Goal: Task Accomplishment & Management: Complete application form

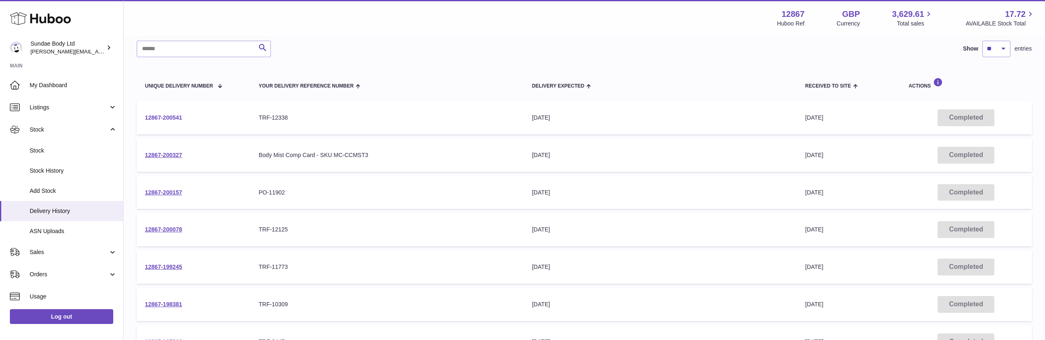
click at [168, 119] on link "12867-200541" at bounding box center [163, 117] width 37 height 7
click at [163, 232] on link "12867-200078" at bounding box center [163, 229] width 37 height 7
click at [160, 264] on link "12867-199245" at bounding box center [163, 267] width 37 height 7
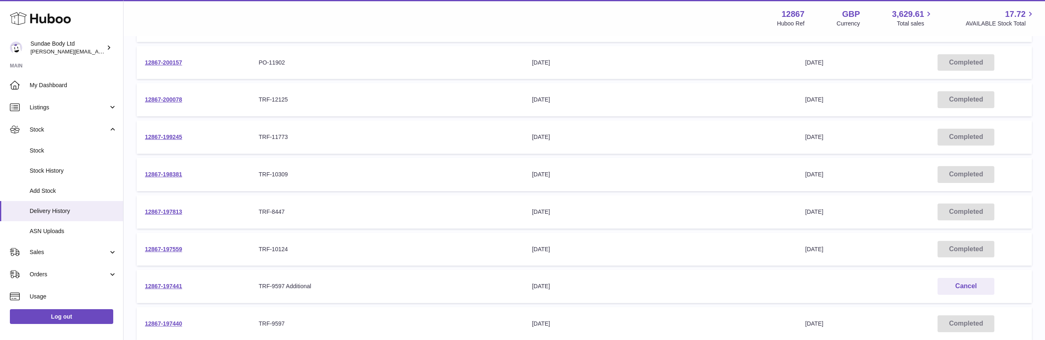
scroll to position [247, 0]
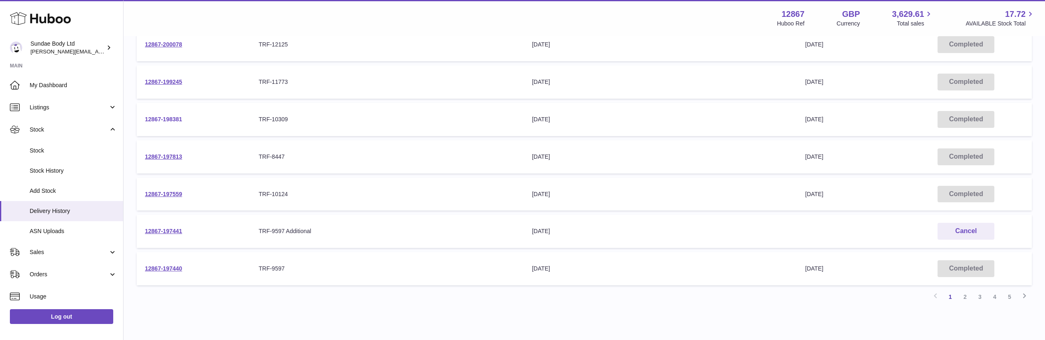
click at [161, 121] on link "12867-198381" at bounding box center [163, 119] width 37 height 7
click at [159, 116] on link "12867-198381" at bounding box center [163, 119] width 37 height 7
click at [166, 194] on link "12867-197559" at bounding box center [163, 194] width 37 height 7
click at [167, 229] on link "12867-197441" at bounding box center [163, 231] width 37 height 7
click at [169, 267] on link "12867-197440" at bounding box center [163, 268] width 37 height 7
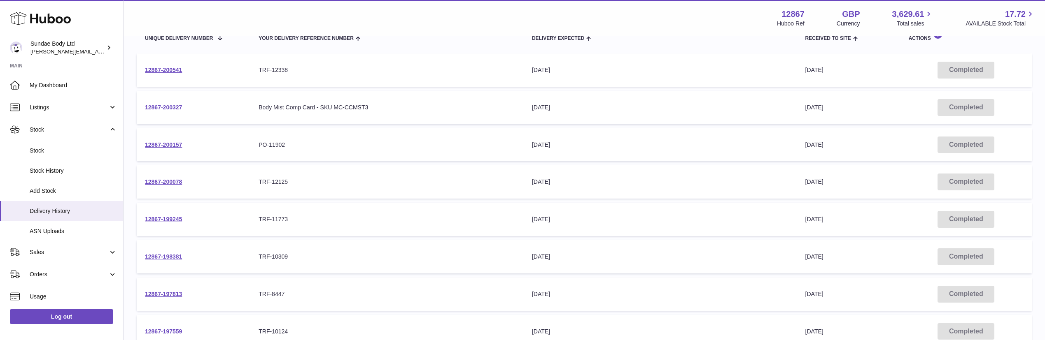
scroll to position [48, 0]
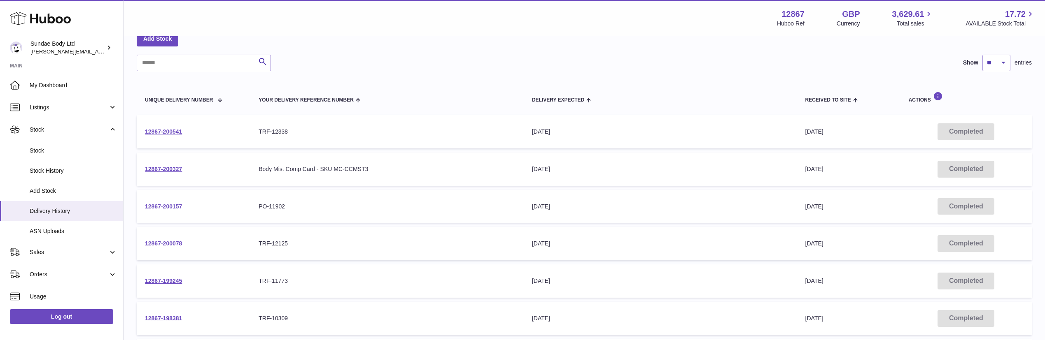
click at [171, 207] on link "12867-200157" at bounding box center [163, 206] width 37 height 7
click at [166, 203] on link "12867-200157" at bounding box center [163, 206] width 37 height 7
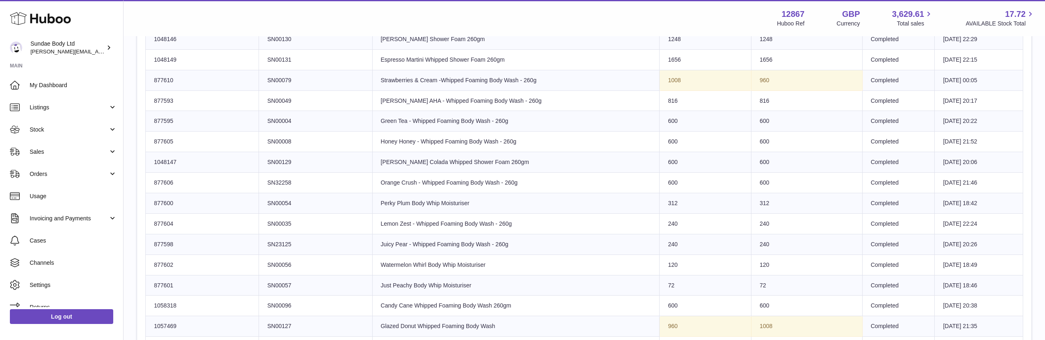
scroll to position [494, 0]
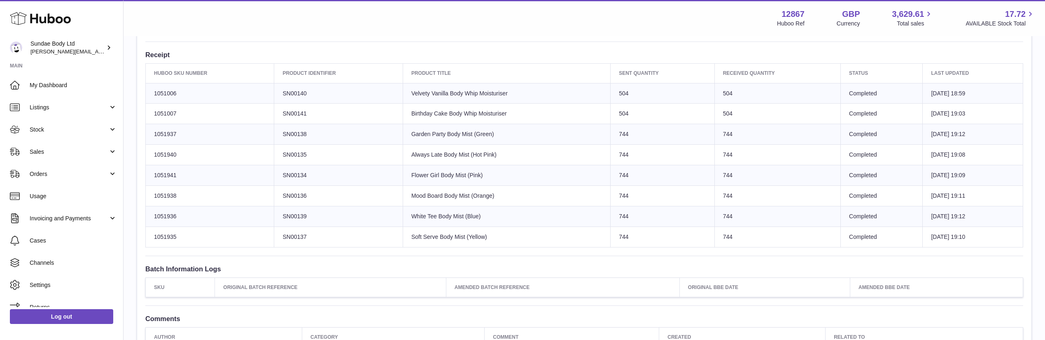
scroll to position [309, 0]
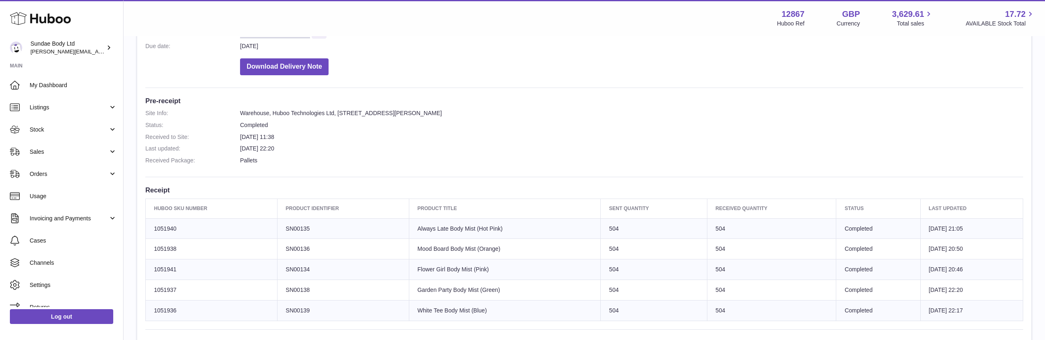
scroll to position [185, 0]
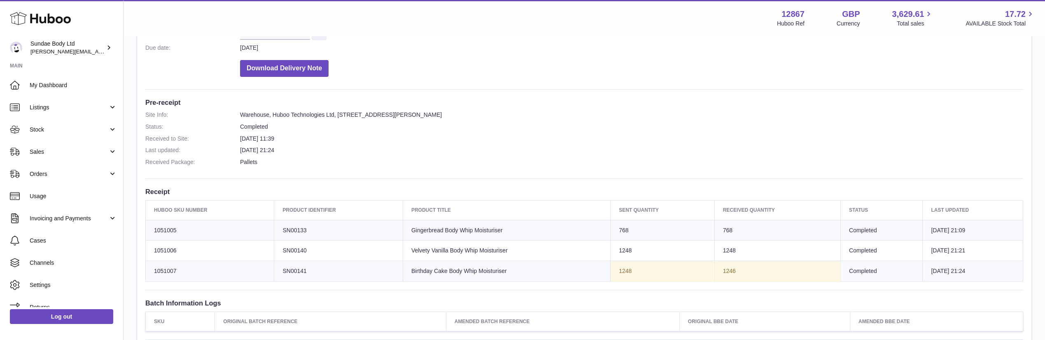
scroll to position [185, 0]
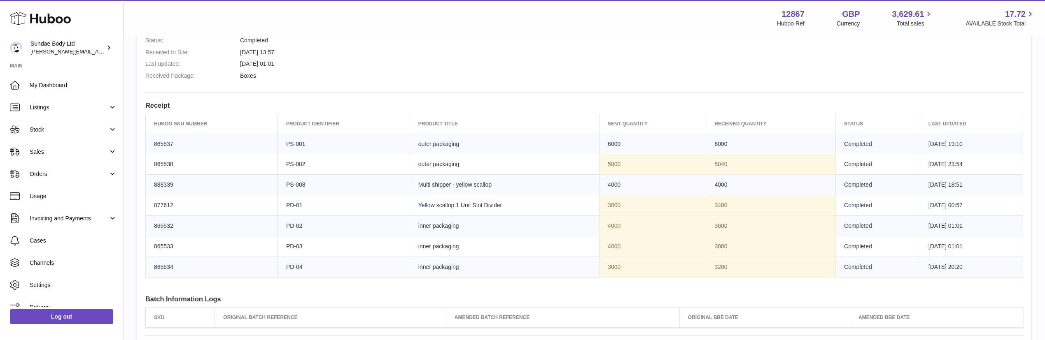
scroll to position [309, 0]
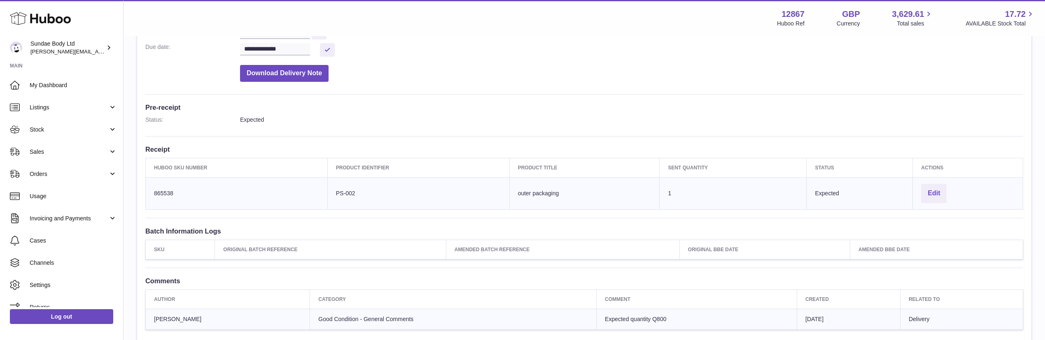
scroll to position [185, 0]
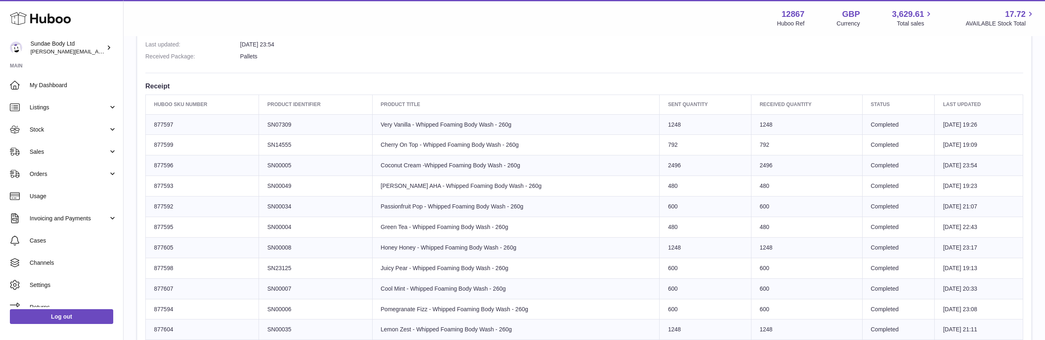
scroll to position [247, 0]
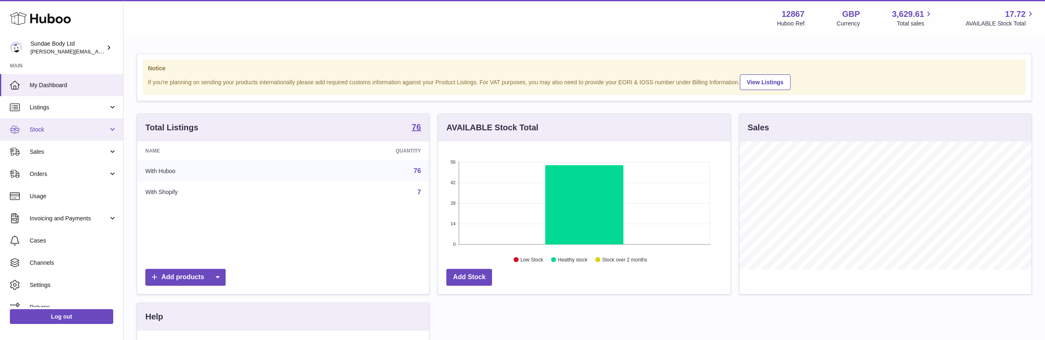
click at [38, 133] on link "Stock" at bounding box center [61, 130] width 123 height 22
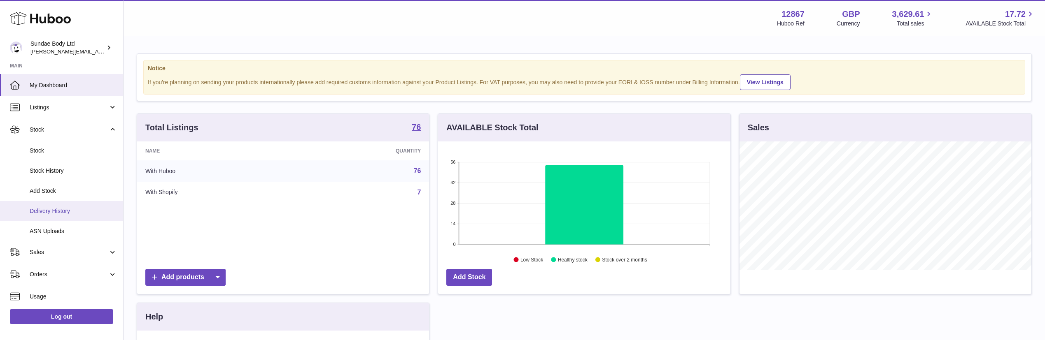
click at [40, 209] on span "Delivery History" at bounding box center [73, 211] width 87 height 8
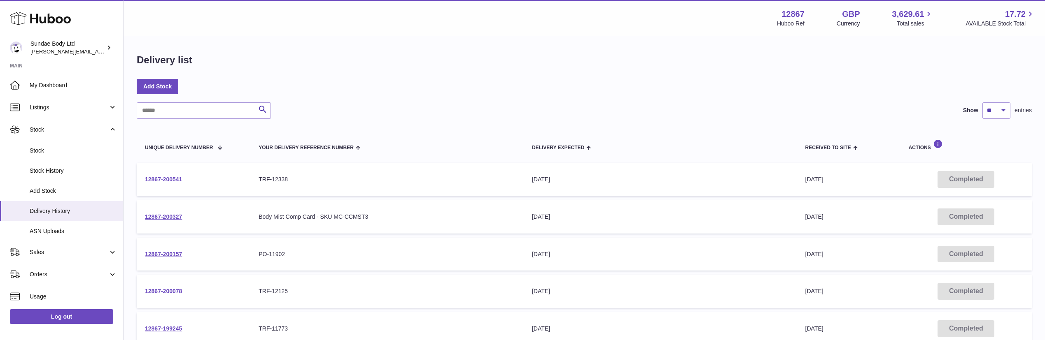
click at [165, 288] on link "12867-200078" at bounding box center [163, 291] width 37 height 7
click at [171, 254] on link "12867-200157" at bounding box center [163, 254] width 37 height 7
click at [166, 178] on link "12867-200541" at bounding box center [163, 179] width 37 height 7
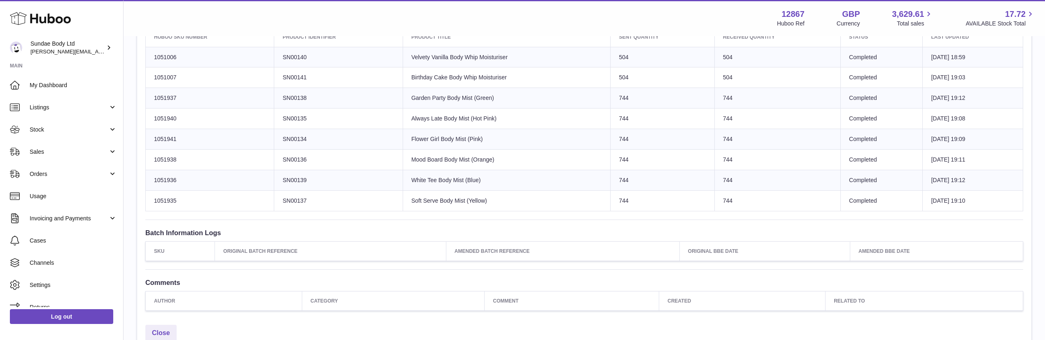
scroll to position [370, 0]
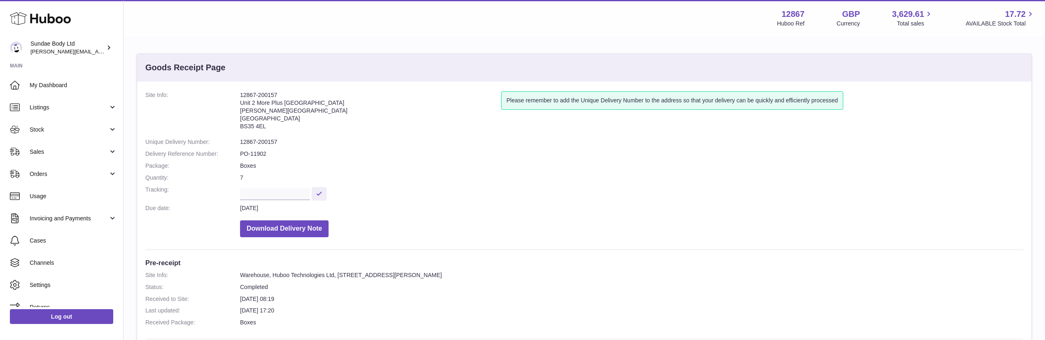
scroll to position [247, 0]
drag, startPoint x: 279, startPoint y: 140, endPoint x: 238, endPoint y: 142, distance: 41.2
click at [238, 142] on dl "Site Info: 12867-200541 Unit 2 More Plus Central Park Hudson Ave Severn Beach B…" at bounding box center [584, 166] width 878 height 150
copy dl "12867-200541"
click at [37, 171] on span "Orders" at bounding box center [69, 174] width 79 height 8
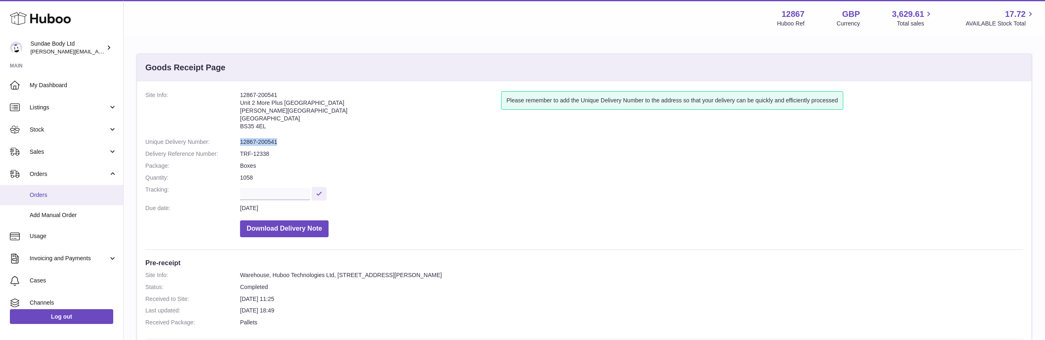
click at [35, 197] on span "Orders" at bounding box center [73, 195] width 87 height 8
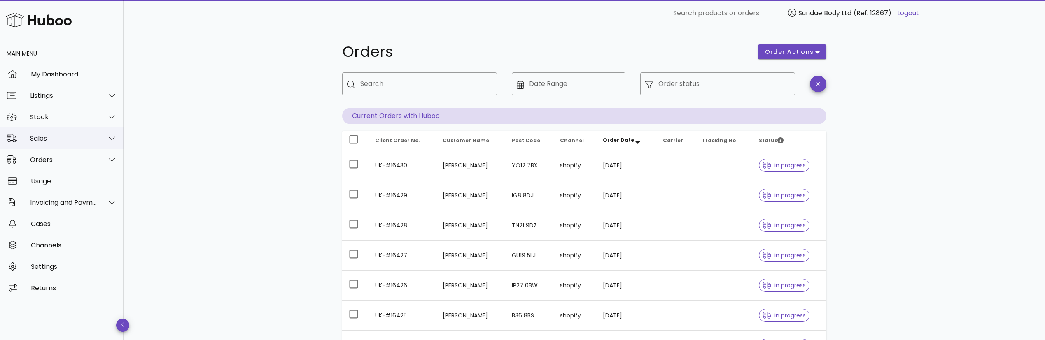
click at [47, 135] on div "Sales" at bounding box center [63, 139] width 67 height 8
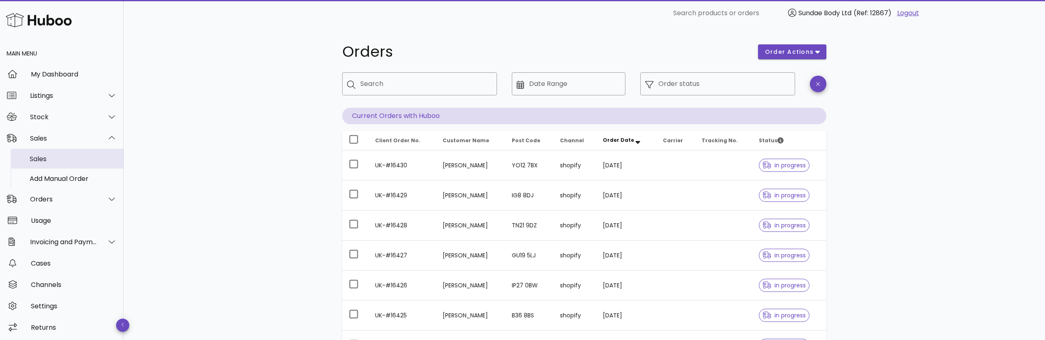
click at [38, 158] on div "Sales" at bounding box center [73, 159] width 87 height 8
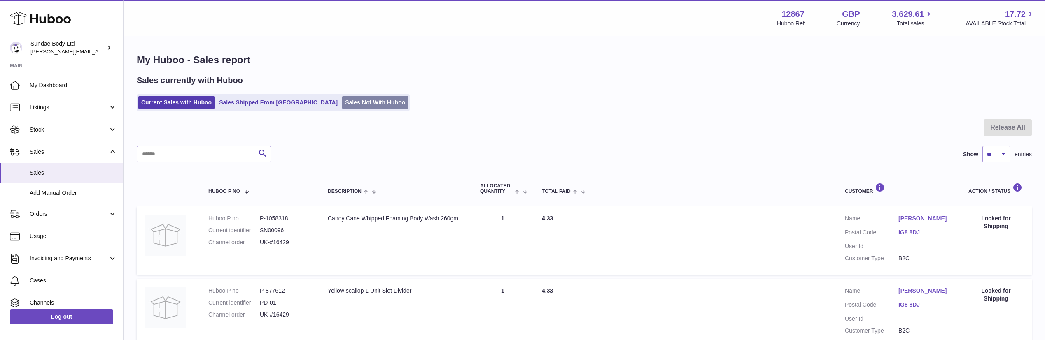
click at [348, 104] on link "Sales Not With Huboo" at bounding box center [375, 103] width 66 height 14
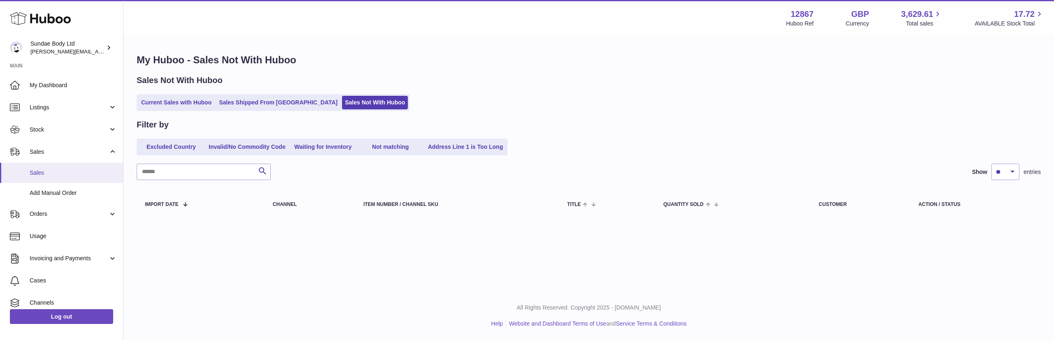
click at [31, 170] on span "Sales" at bounding box center [73, 173] width 87 height 8
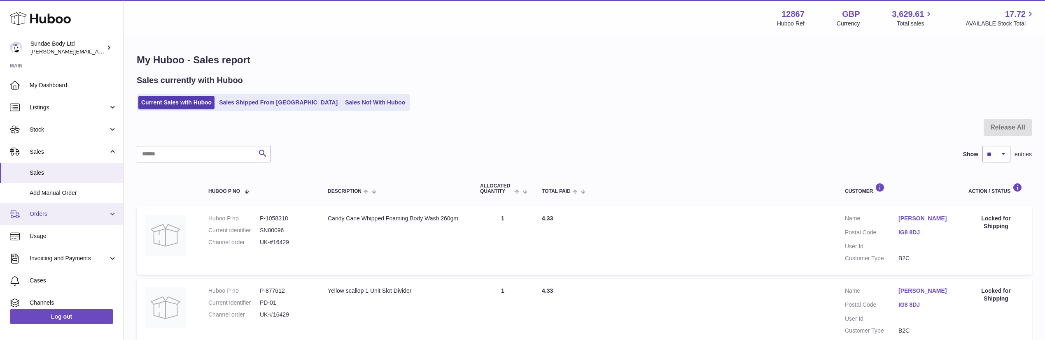
click at [56, 212] on span "Orders" at bounding box center [69, 214] width 79 height 8
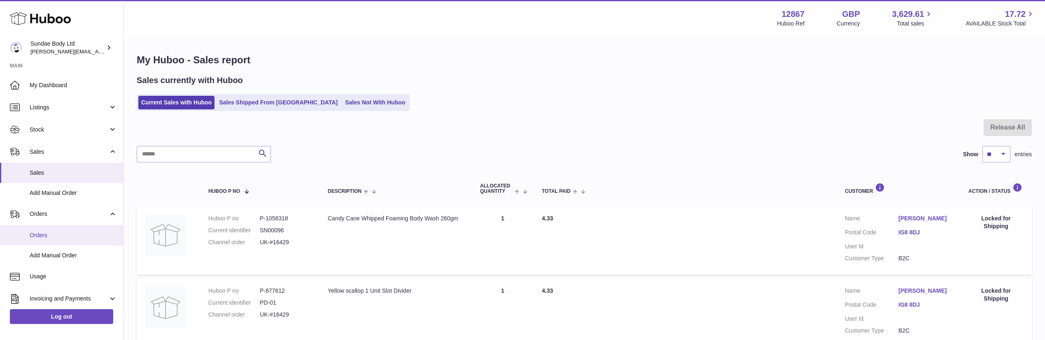
click at [46, 231] on link "Orders" at bounding box center [61, 236] width 123 height 20
click at [55, 195] on span "Add Manual Order" at bounding box center [73, 193] width 87 height 8
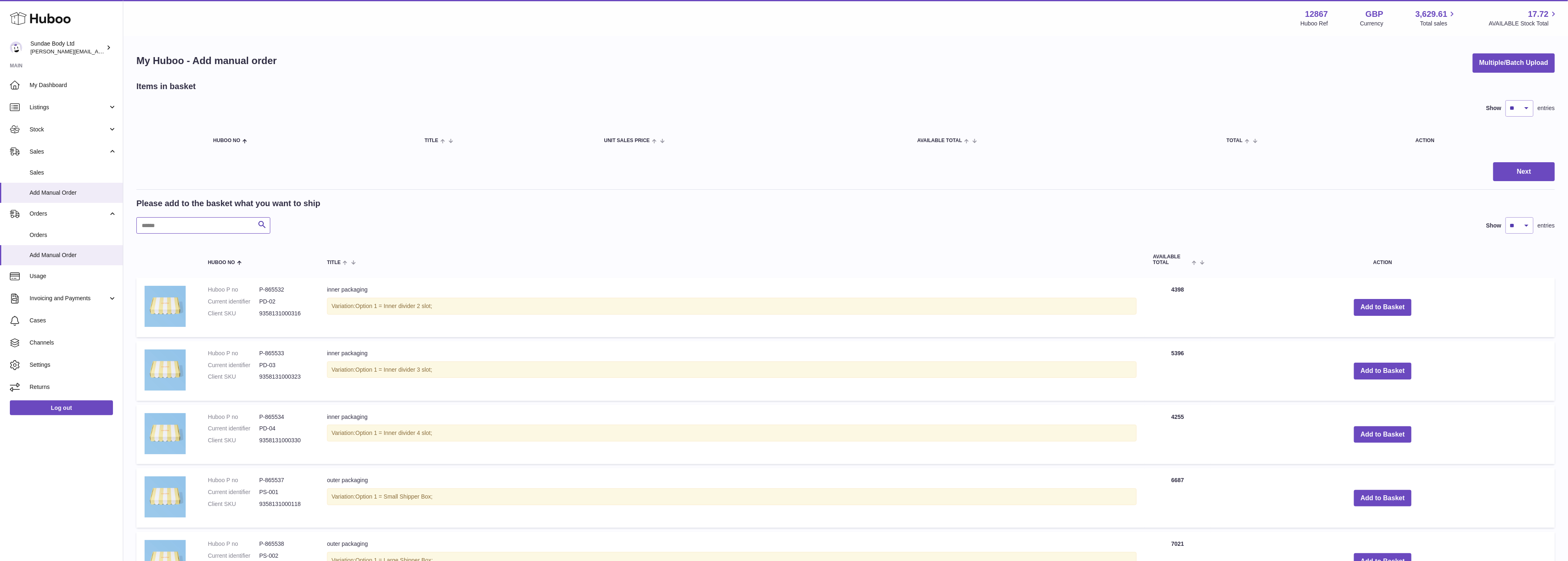
click at [172, 220] on input "text" at bounding box center [204, 226] width 134 height 16
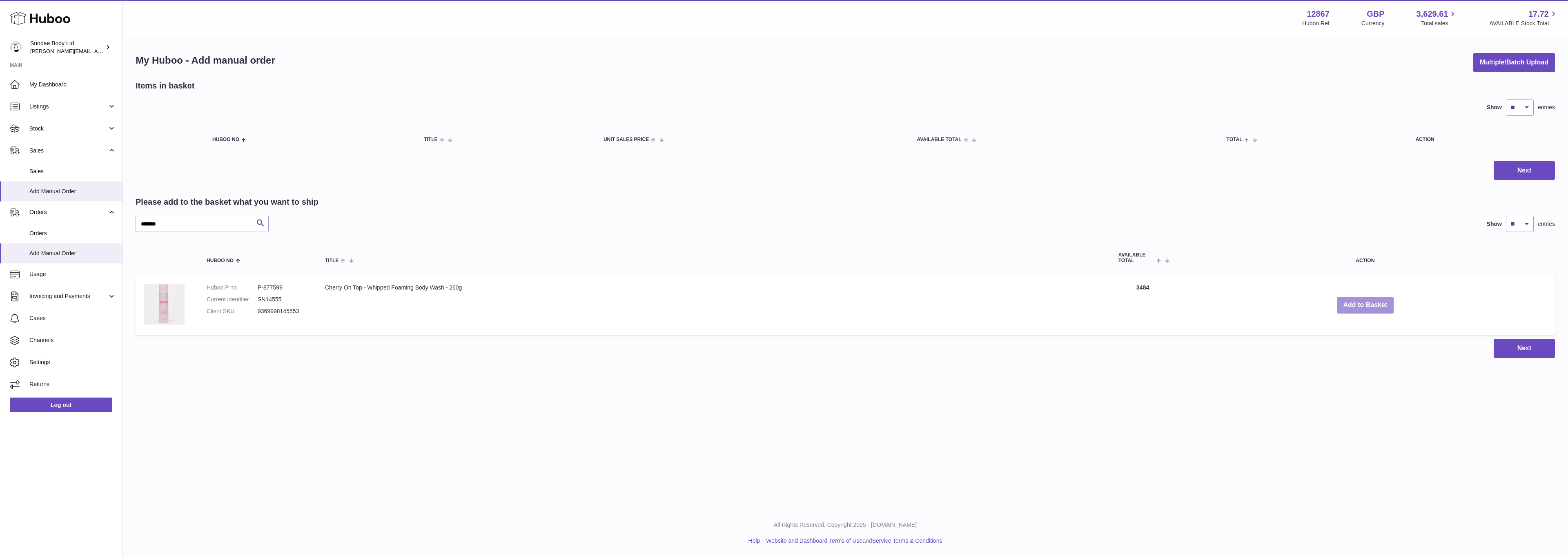
click at [1045, 303] on button "Add to Basket" at bounding box center [1366, 305] width 58 height 17
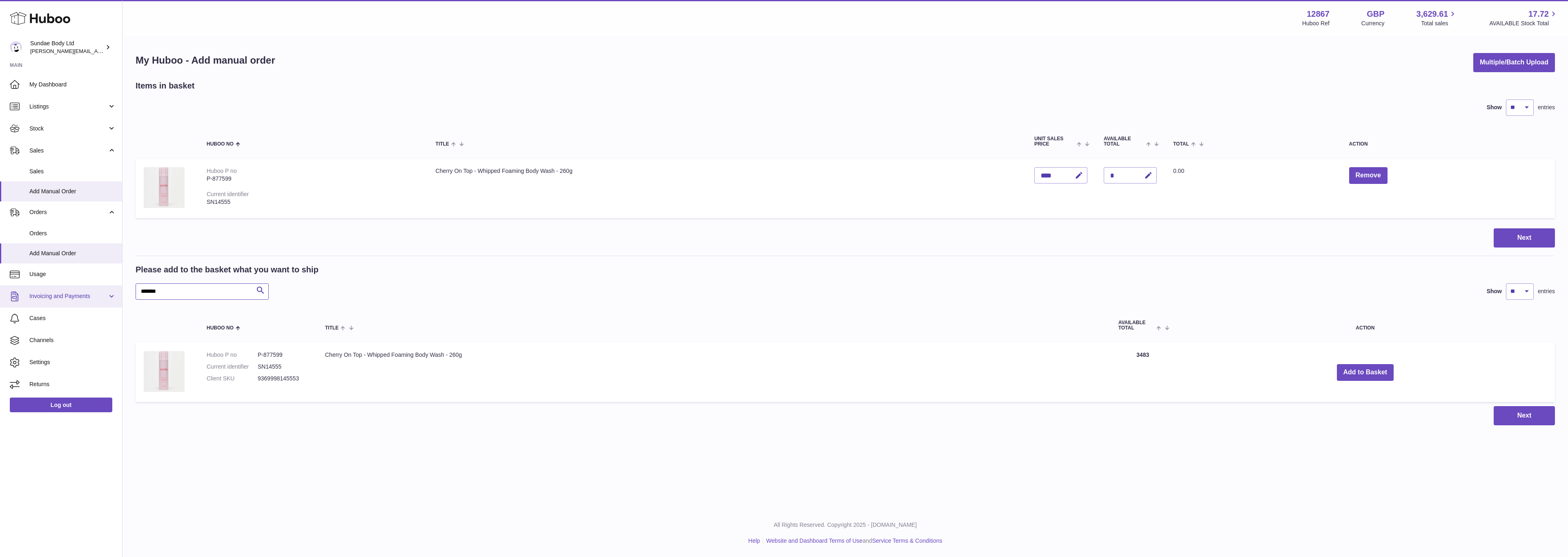
drag, startPoint x: 188, startPoint y: 291, endPoint x: 82, endPoint y: 291, distance: 106.0
click at [82, 291] on div "Huboo Sundae Body Ltd dianne@sundaebody.com Main My Dashboard Listings Not with…" at bounding box center [784, 278] width 1568 height 557
click at [1045, 337] on button "Add to Basket" at bounding box center [1349, 373] width 58 height 17
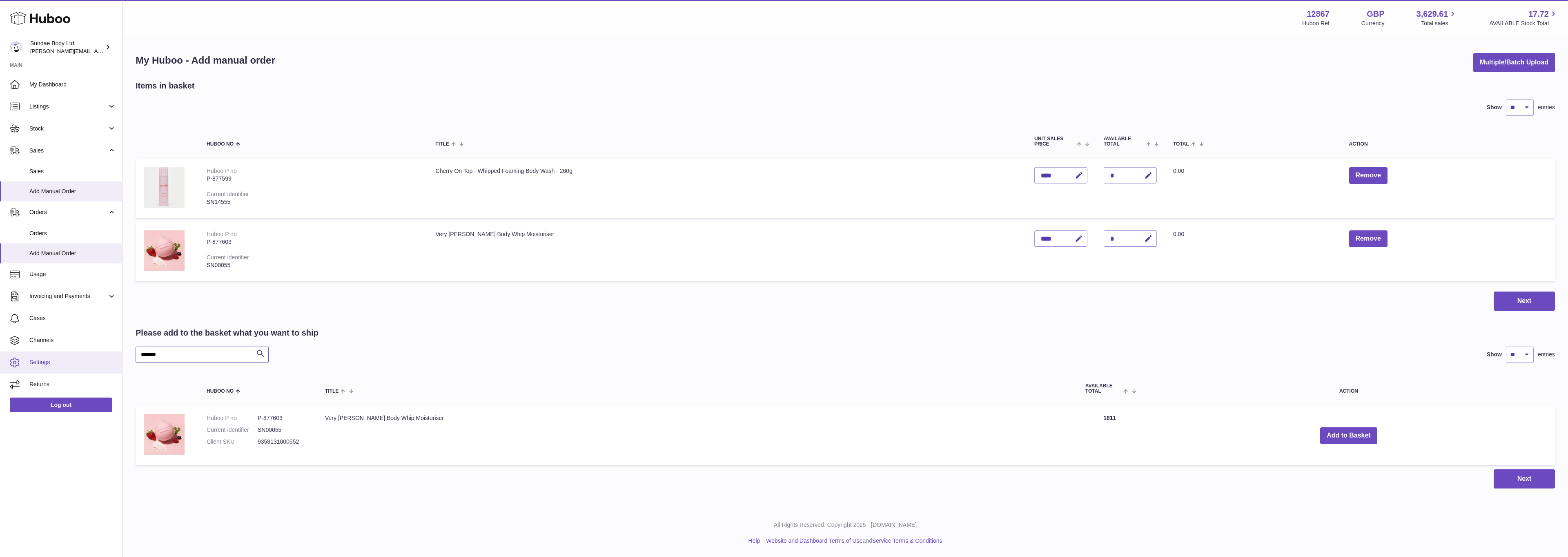
drag, startPoint x: 219, startPoint y: 354, endPoint x: 118, endPoint y: 351, distance: 101.0
click at [118, 337] on div "Huboo Sundae Body Ltd dianne@sundaebody.com Main My Dashboard Listings Not with…" at bounding box center [784, 278] width 1568 height 557
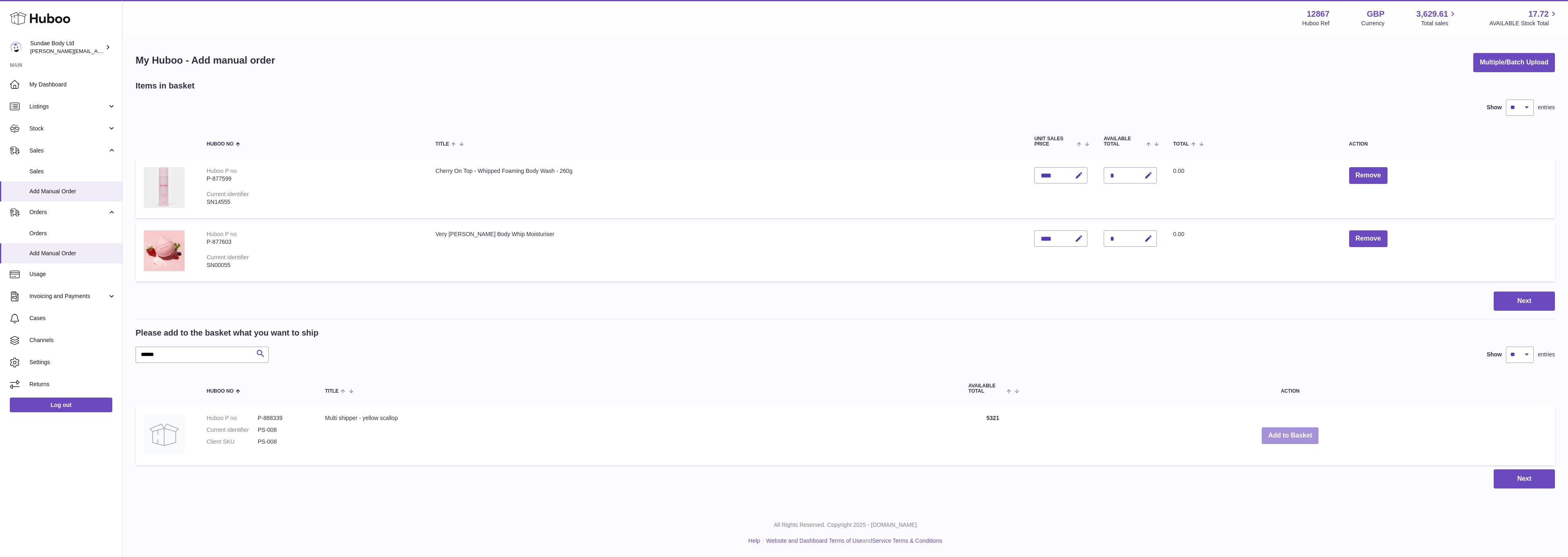
click at [1045, 337] on button "Add to Basket" at bounding box center [1290, 435] width 58 height 17
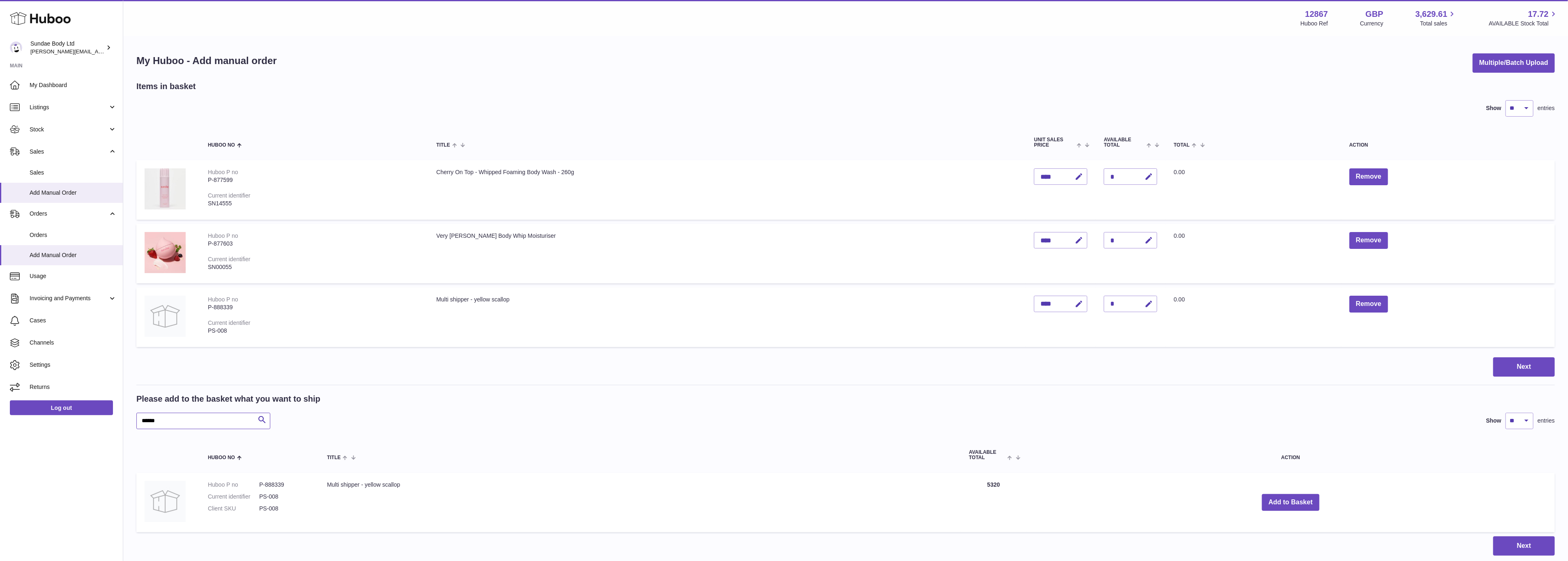
click at [167, 339] on input "******" at bounding box center [204, 421] width 134 height 16
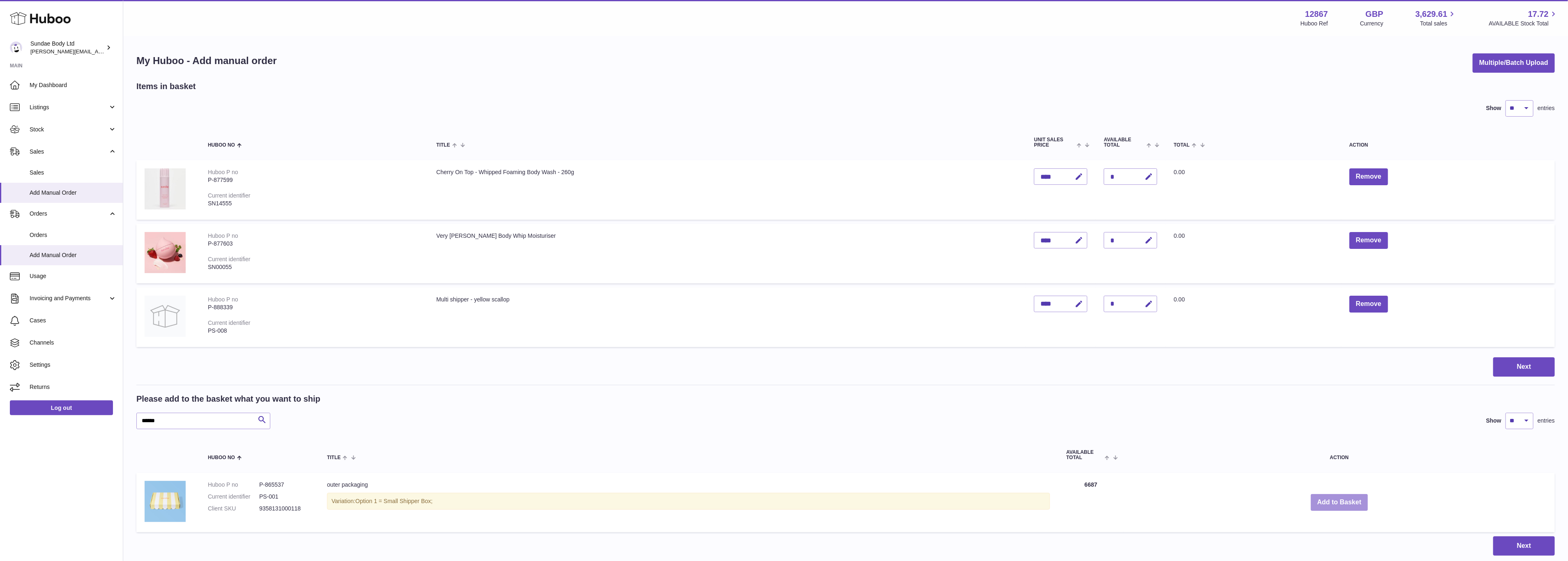
click at [1052, 339] on button "Add to Basket" at bounding box center [1339, 502] width 58 height 17
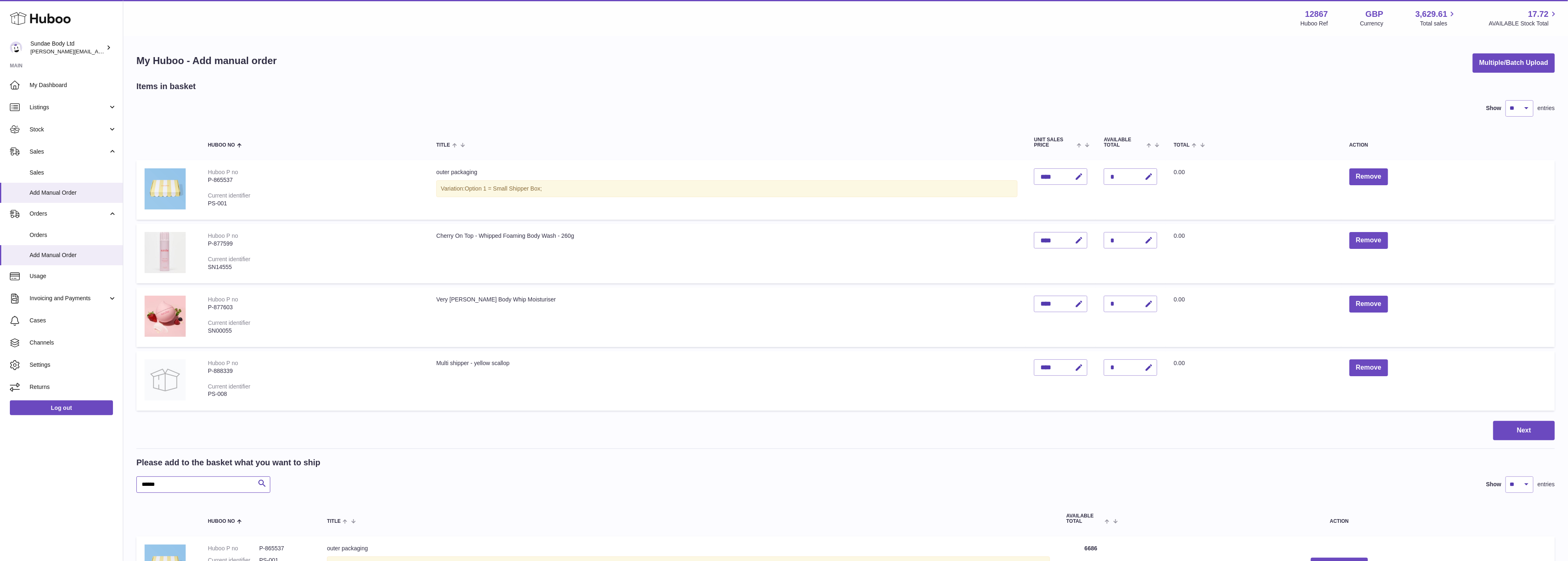
drag, startPoint x: 185, startPoint y: 480, endPoint x: 145, endPoint y: 482, distance: 40.0
click at [145, 339] on input "******" at bounding box center [204, 484] width 134 height 16
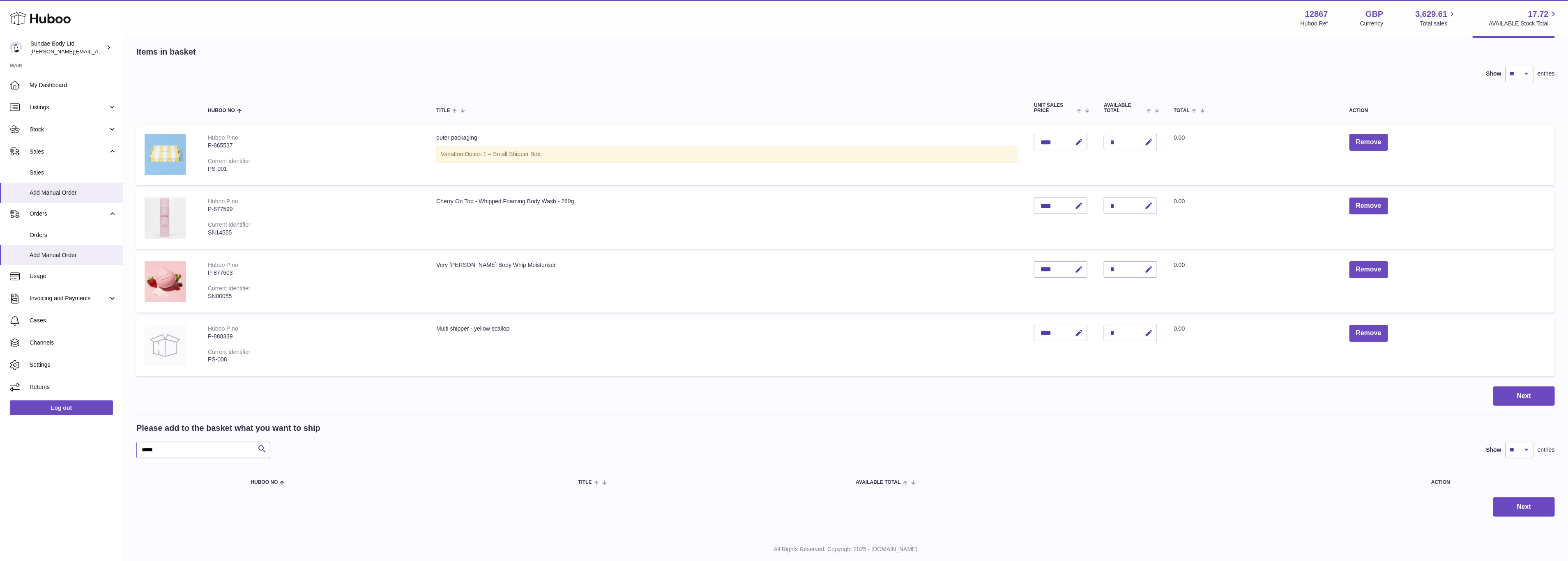
scroll to position [52, 0]
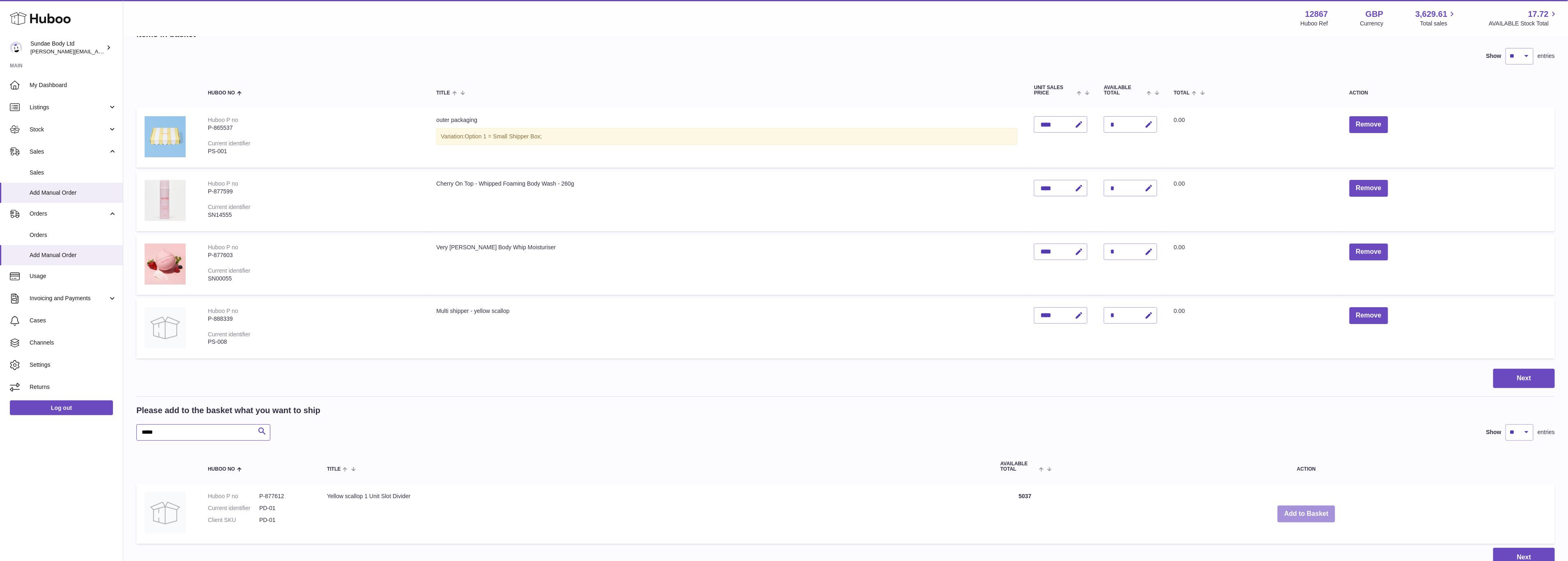
type input "*****"
click at [1052, 339] on button "Add to Basket" at bounding box center [1307, 514] width 58 height 17
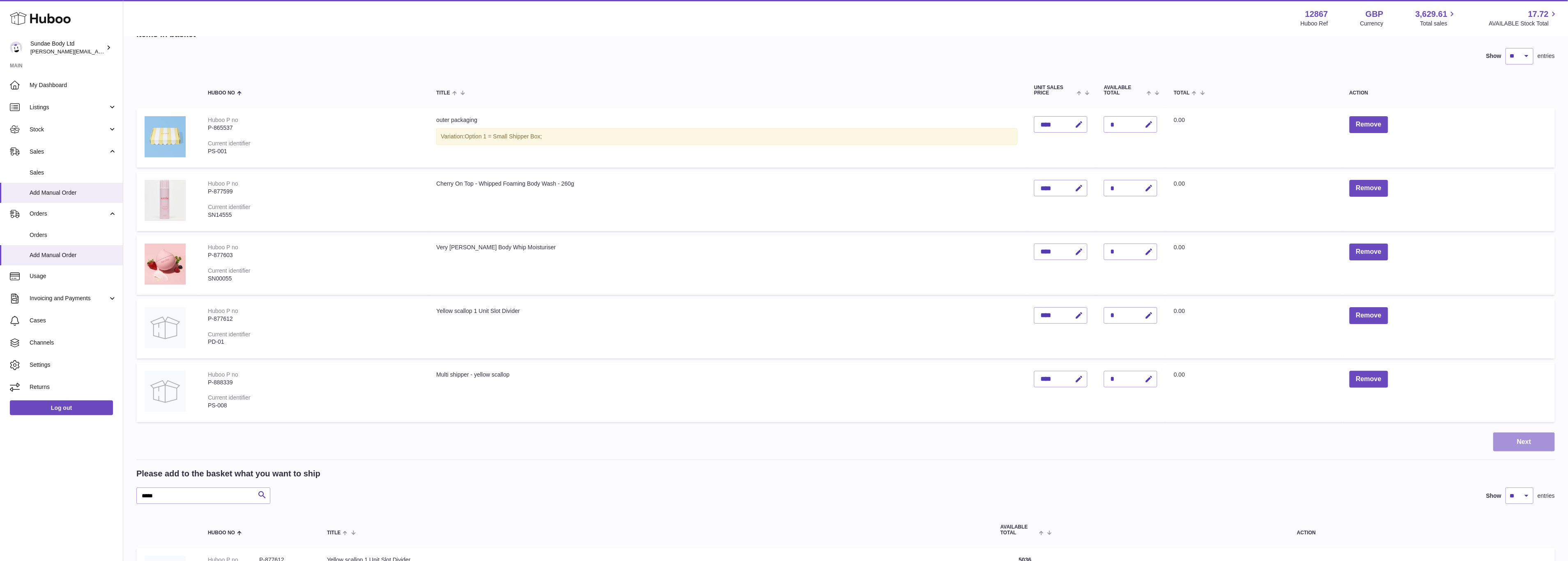
click at [1052, 339] on button "Next" at bounding box center [1524, 441] width 62 height 19
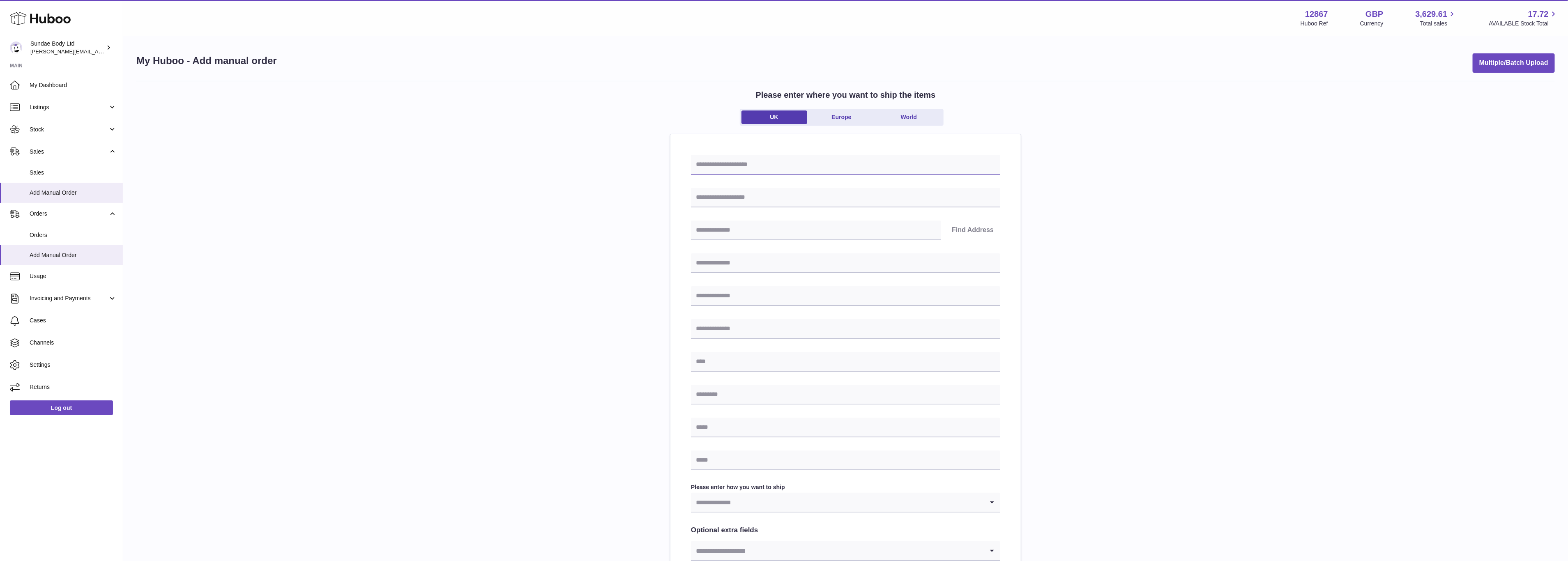
click at [733, 165] on input "text" at bounding box center [845, 165] width 309 height 20
type input "**********"
click at [737, 194] on input "text" at bounding box center [845, 198] width 309 height 20
type input "*********"
click at [735, 228] on input "text" at bounding box center [815, 231] width 251 height 20
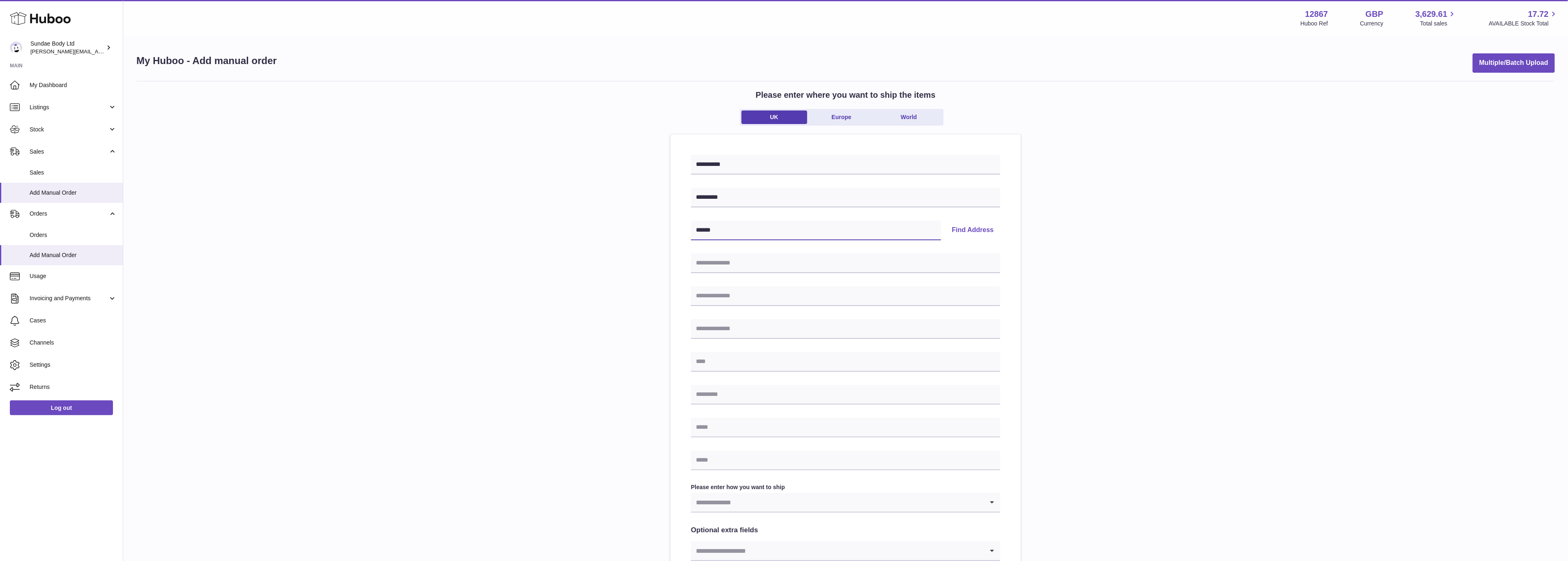
type input "******"
click at [715, 261] on input "text" at bounding box center [845, 264] width 309 height 20
type input "**********"
click at [716, 339] on input "text" at bounding box center [845, 362] width 309 height 20
type input "******"
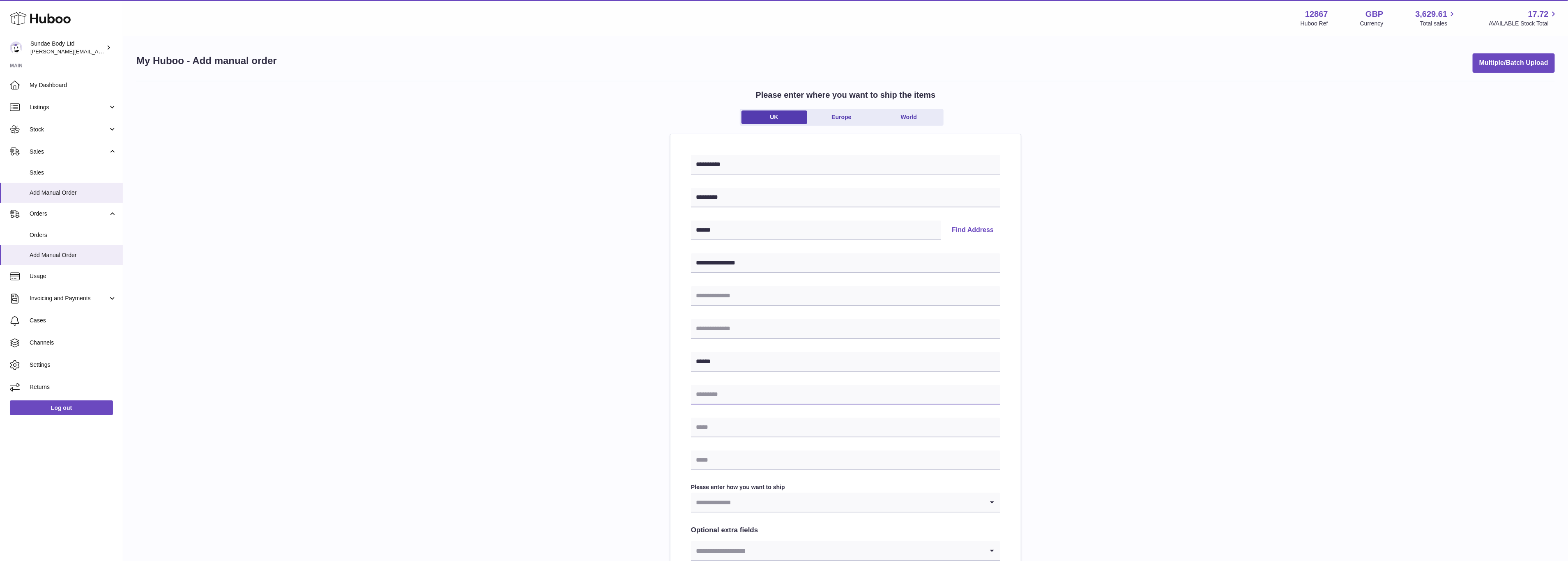
click at [718, 339] on input "text" at bounding box center [845, 395] width 309 height 20
type input "******"
click at [722, 339] on input "text" at bounding box center [845, 428] width 309 height 20
type input "**********"
click at [754, 339] on input "text" at bounding box center [845, 461] width 309 height 20
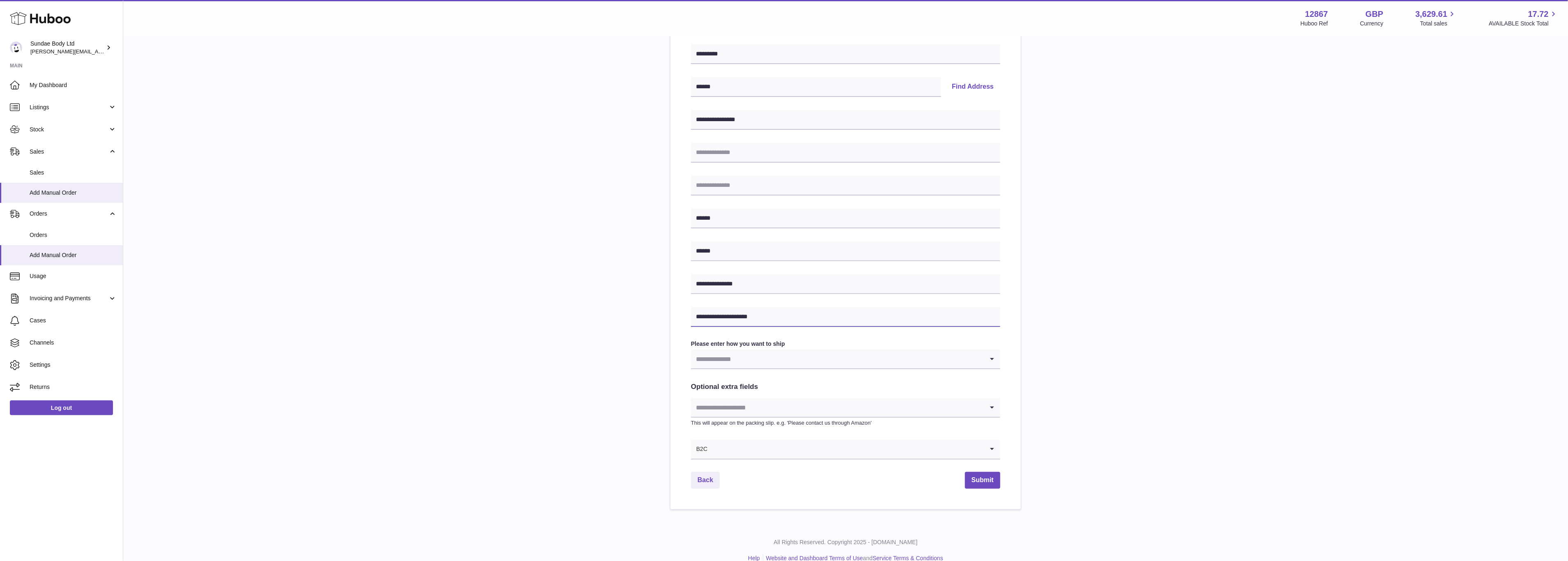
scroll to position [157, 0]
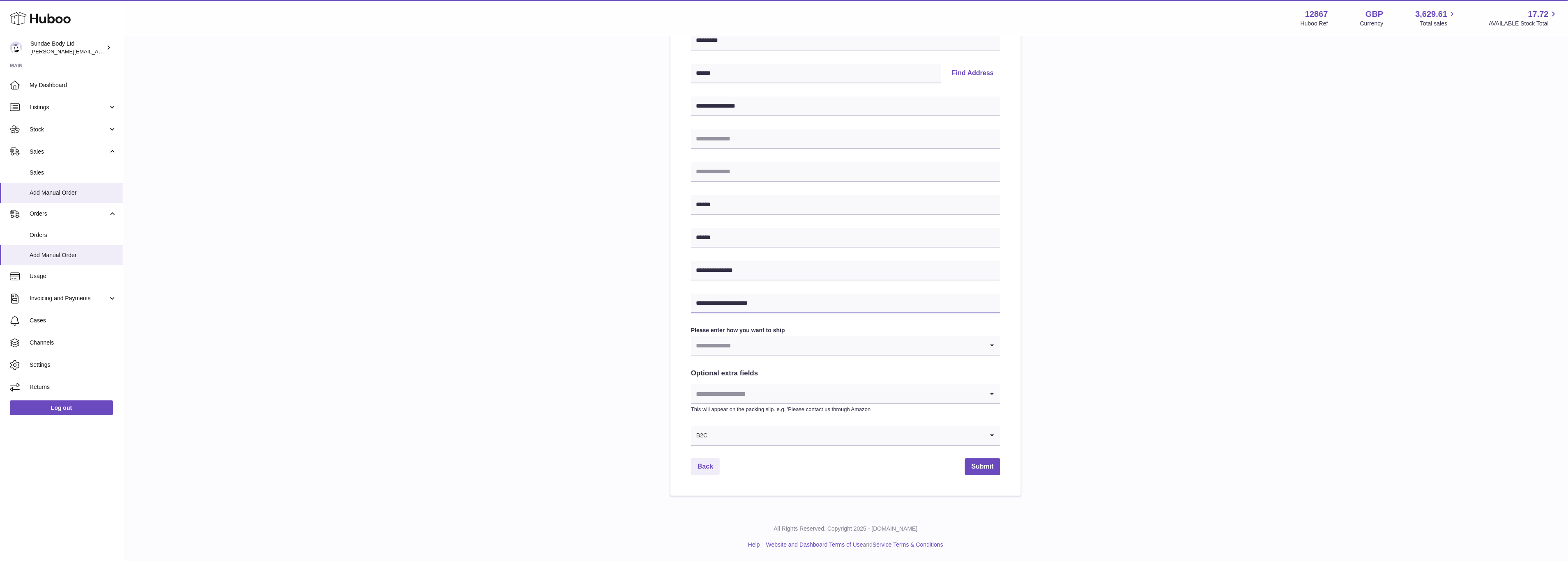
type input "**********"
click at [992, 339] on icon "Search for option" at bounding box center [992, 345] width 16 height 19
click at [953, 339] on li "Huboo 24 Tracked" at bounding box center [845, 449] width 308 height 16
click at [828, 339] on input "Search for option" at bounding box center [836, 393] width 292 height 19
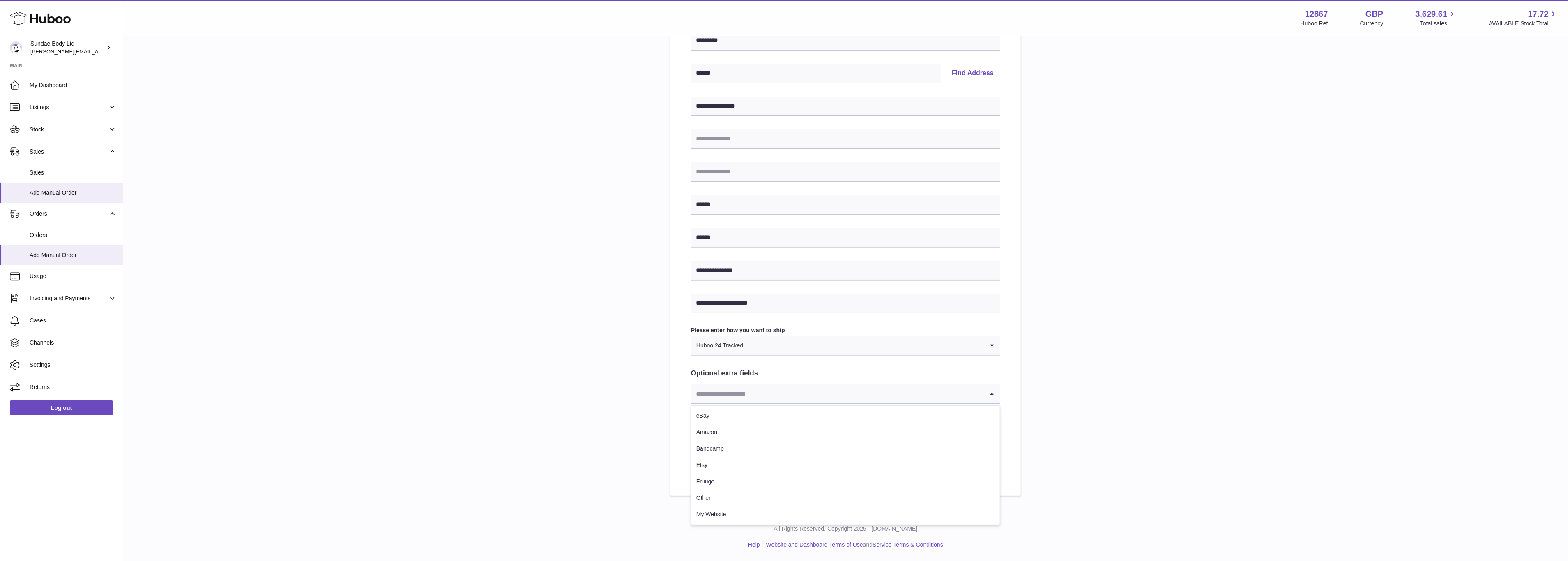
click at [828, 339] on input "Search for option" at bounding box center [836, 393] width 292 height 19
click at [600, 339] on div "**********" at bounding box center [845, 210] width 1418 height 572
click at [992, 339] on icon "Search for option" at bounding box center [992, 345] width 16 height 19
click at [767, 339] on li "Huboo 24 Tracked" at bounding box center [845, 449] width 308 height 16
click at [985, 339] on button "Submit" at bounding box center [982, 466] width 35 height 17
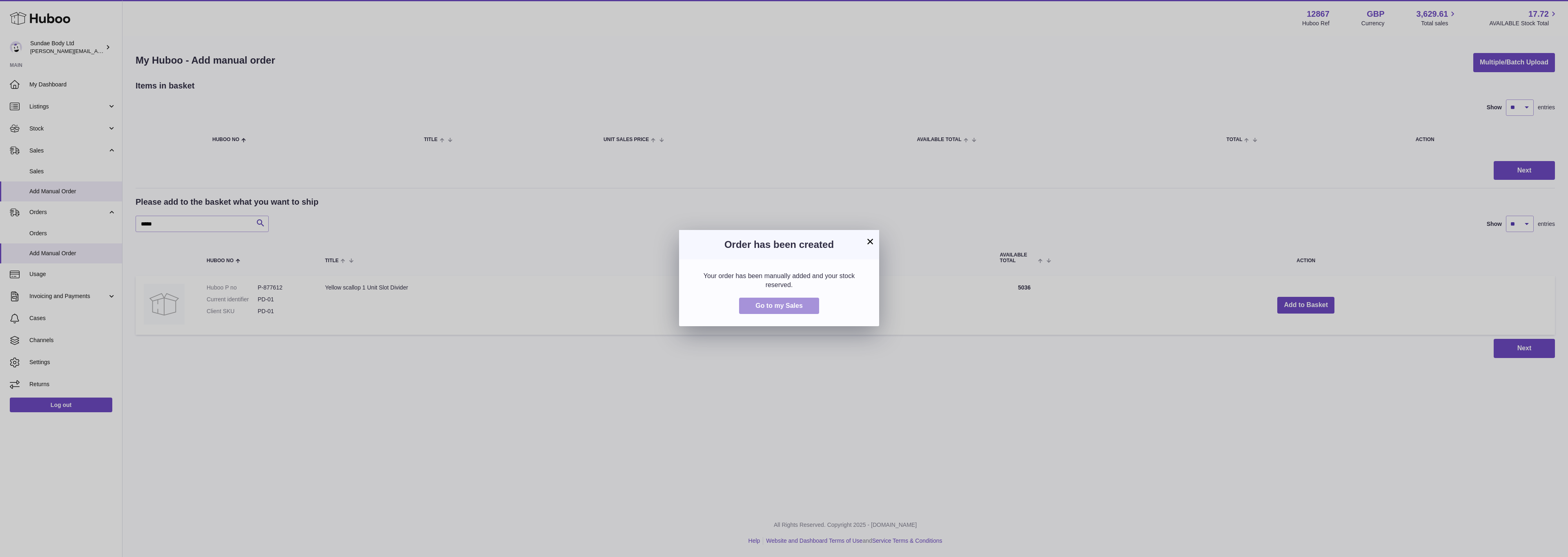
click at [772, 305] on span "Go to my Sales" at bounding box center [779, 305] width 48 height 7
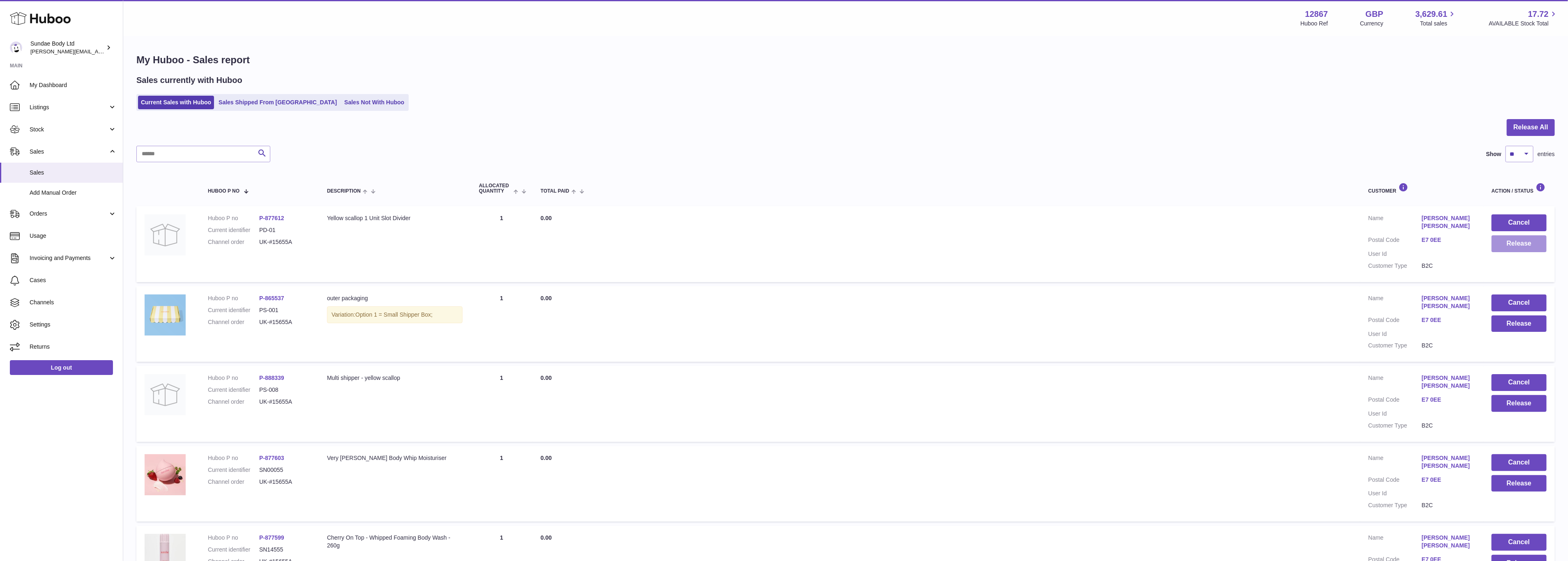
click at [1521, 246] on button "Release" at bounding box center [1519, 244] width 55 height 17
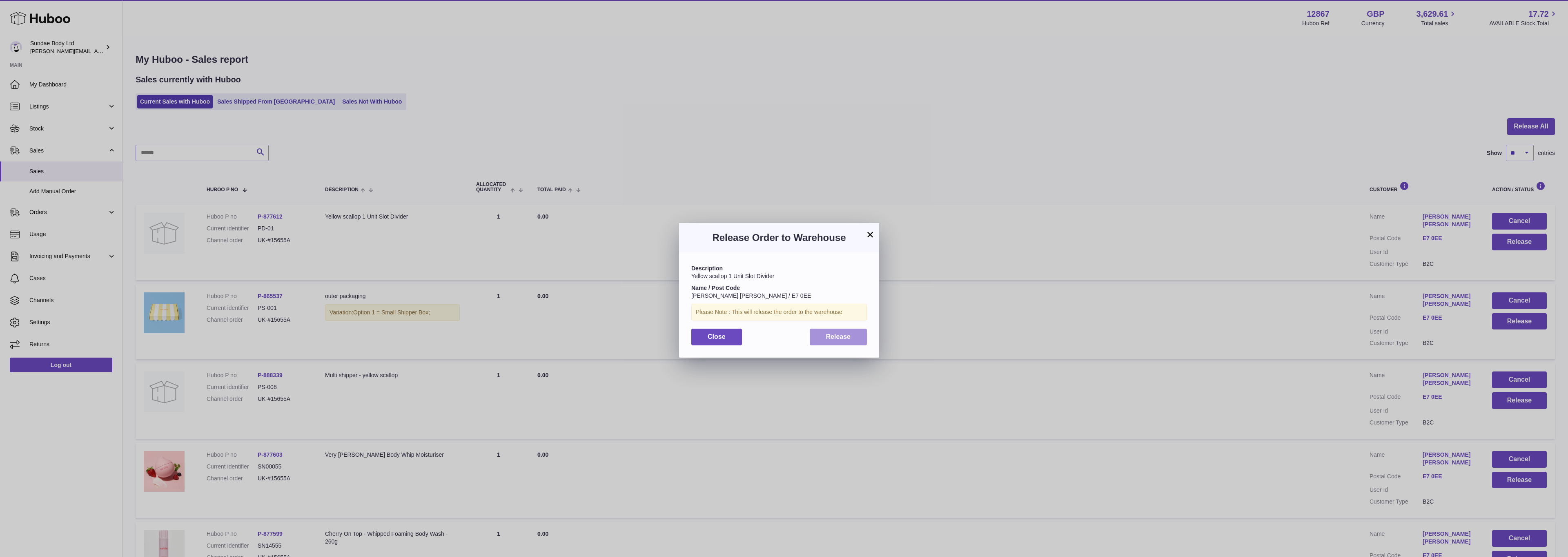
click at [844, 341] on button "Release" at bounding box center [838, 337] width 58 height 17
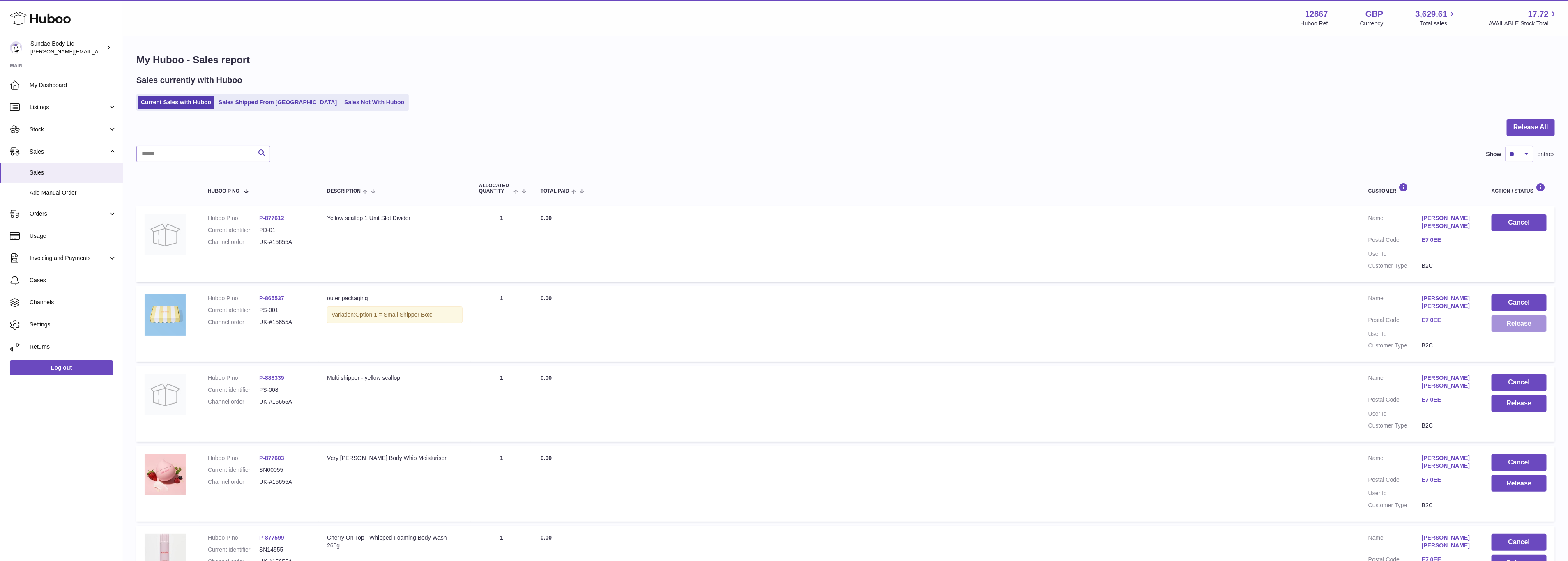
click at [1522, 315] on button "Release" at bounding box center [1519, 323] width 55 height 17
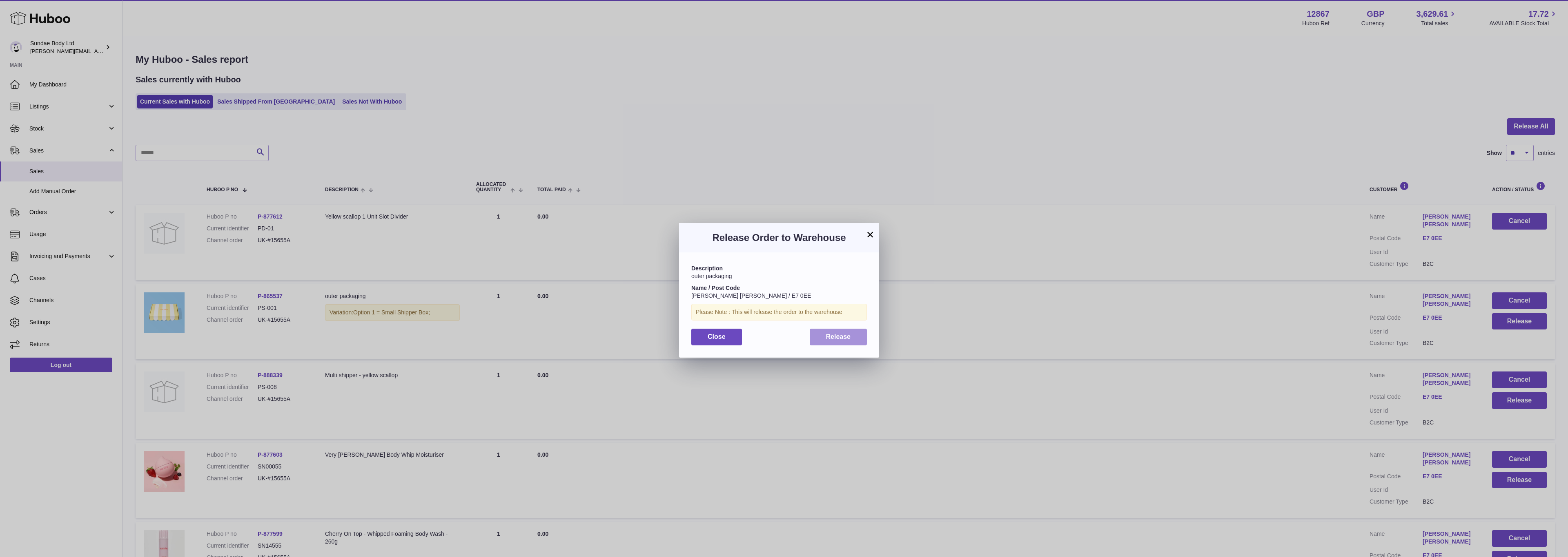
click at [850, 341] on button "Release" at bounding box center [838, 337] width 58 height 17
